Goal: Find contact information: Find contact information

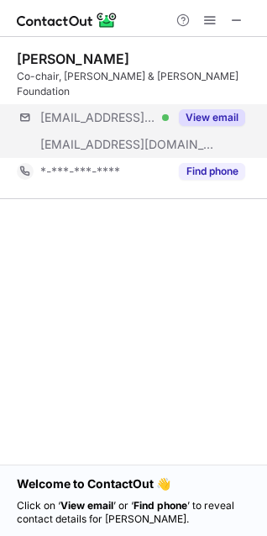
click at [217, 118] on div "[EMAIL_ADDRESS][DOMAIN_NAME] Verified [EMAIL_ADDRESS][DOMAIN_NAME] View email" at bounding box center [137, 131] width 240 height 54
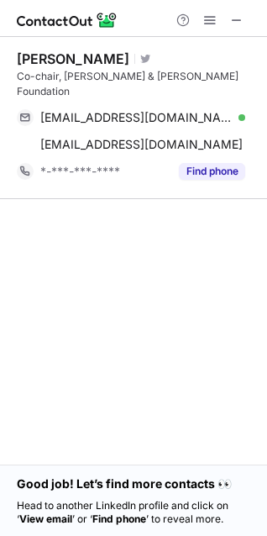
click at [239, 8] on div at bounding box center [133, 18] width 267 height 37
